Goal: Check status: Check status

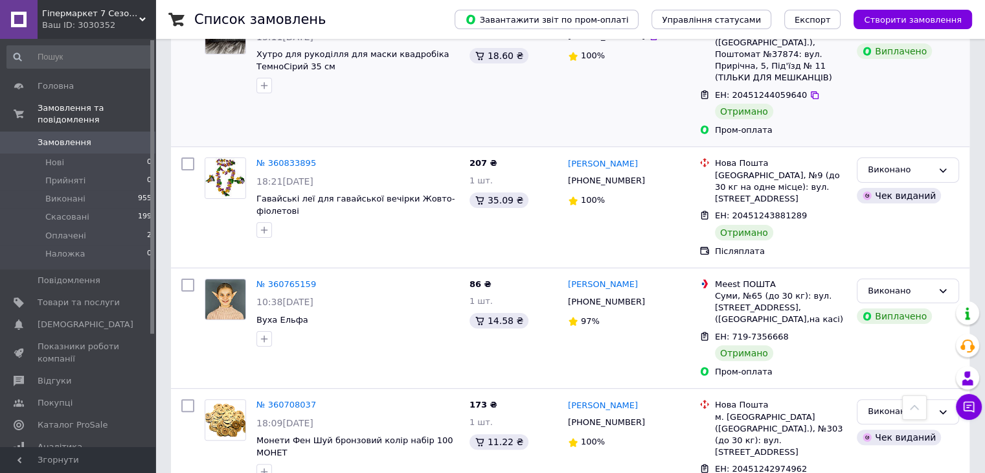
scroll to position [194, 0]
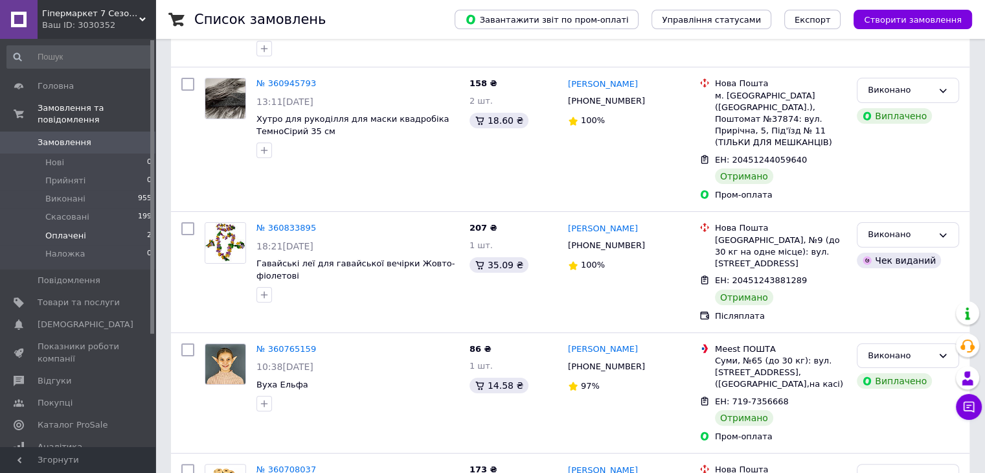
click at [112, 227] on li "Оплачені 2" at bounding box center [79, 236] width 159 height 18
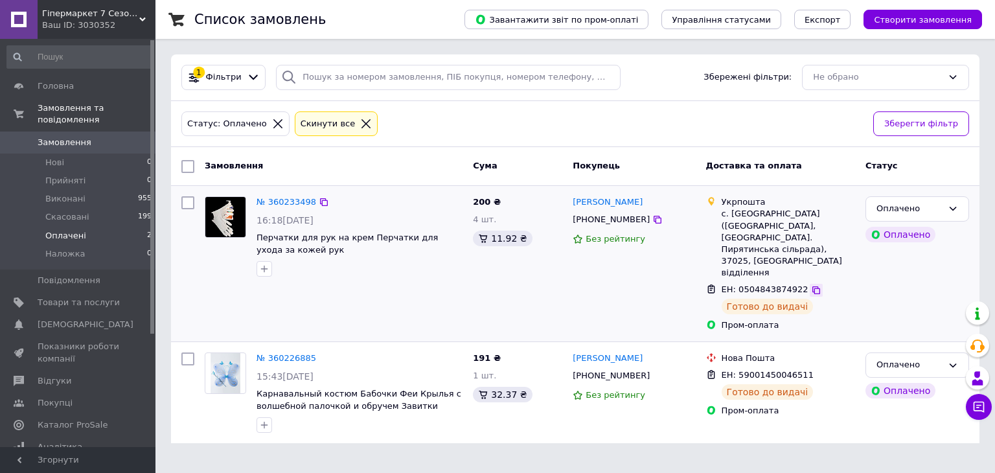
click at [811, 285] on icon at bounding box center [816, 290] width 10 height 10
click at [284, 203] on link "№ 360233498" at bounding box center [286, 202] width 60 height 10
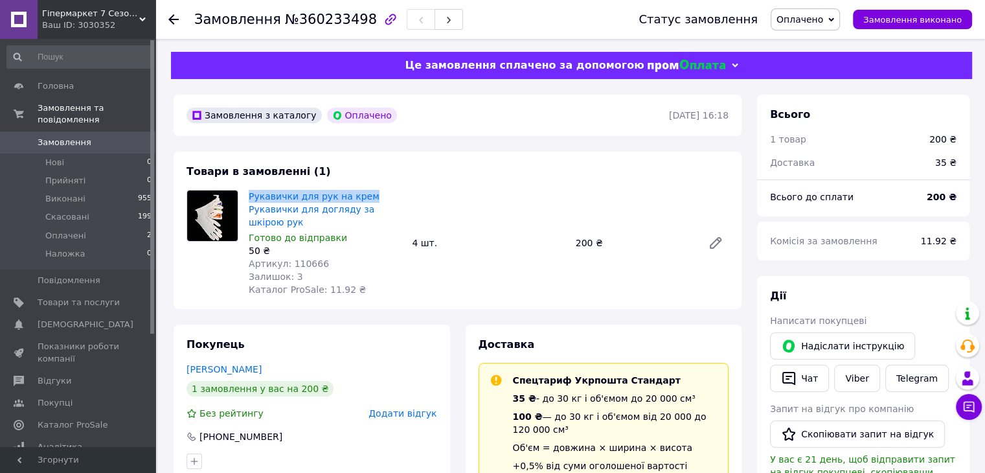
drag, startPoint x: 377, startPoint y: 194, endPoint x: 248, endPoint y: 194, distance: 128.9
click at [248, 194] on div "Рукавички для рук на крем Рукавички для догляду за шкірою рук Готово до відправ…" at bounding box center [324, 242] width 163 height 111
copy link "Рукавички для рук на крем"
click at [850, 381] on link "Viber" at bounding box center [856, 378] width 45 height 27
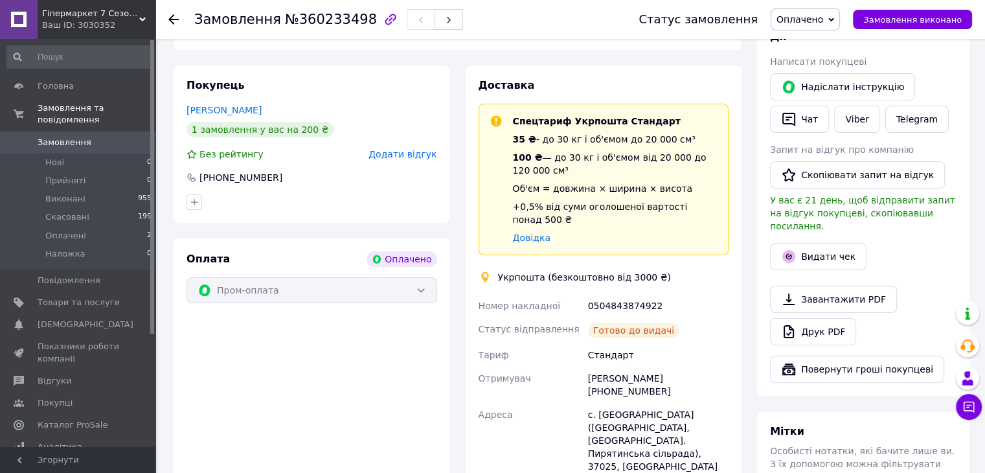
scroll to position [324, 0]
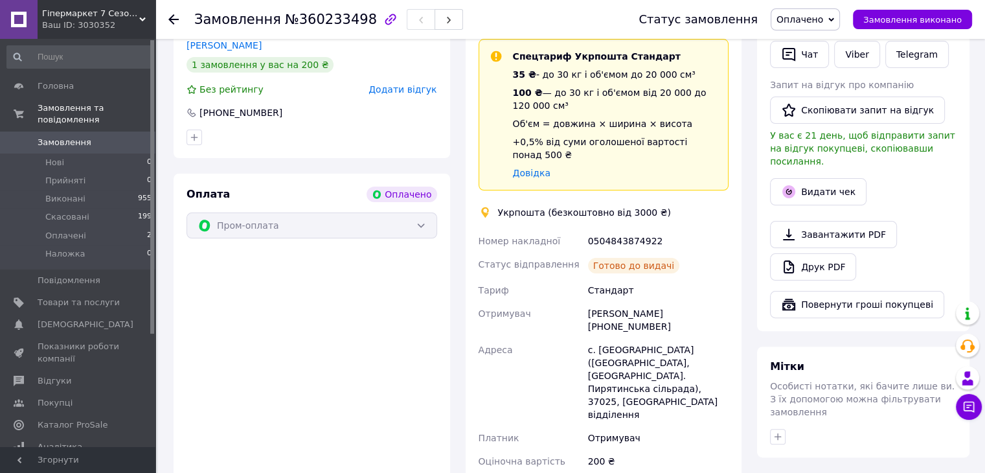
click at [691, 278] on div "Стандарт" at bounding box center [658, 289] width 146 height 23
